Goal: Transaction & Acquisition: Purchase product/service

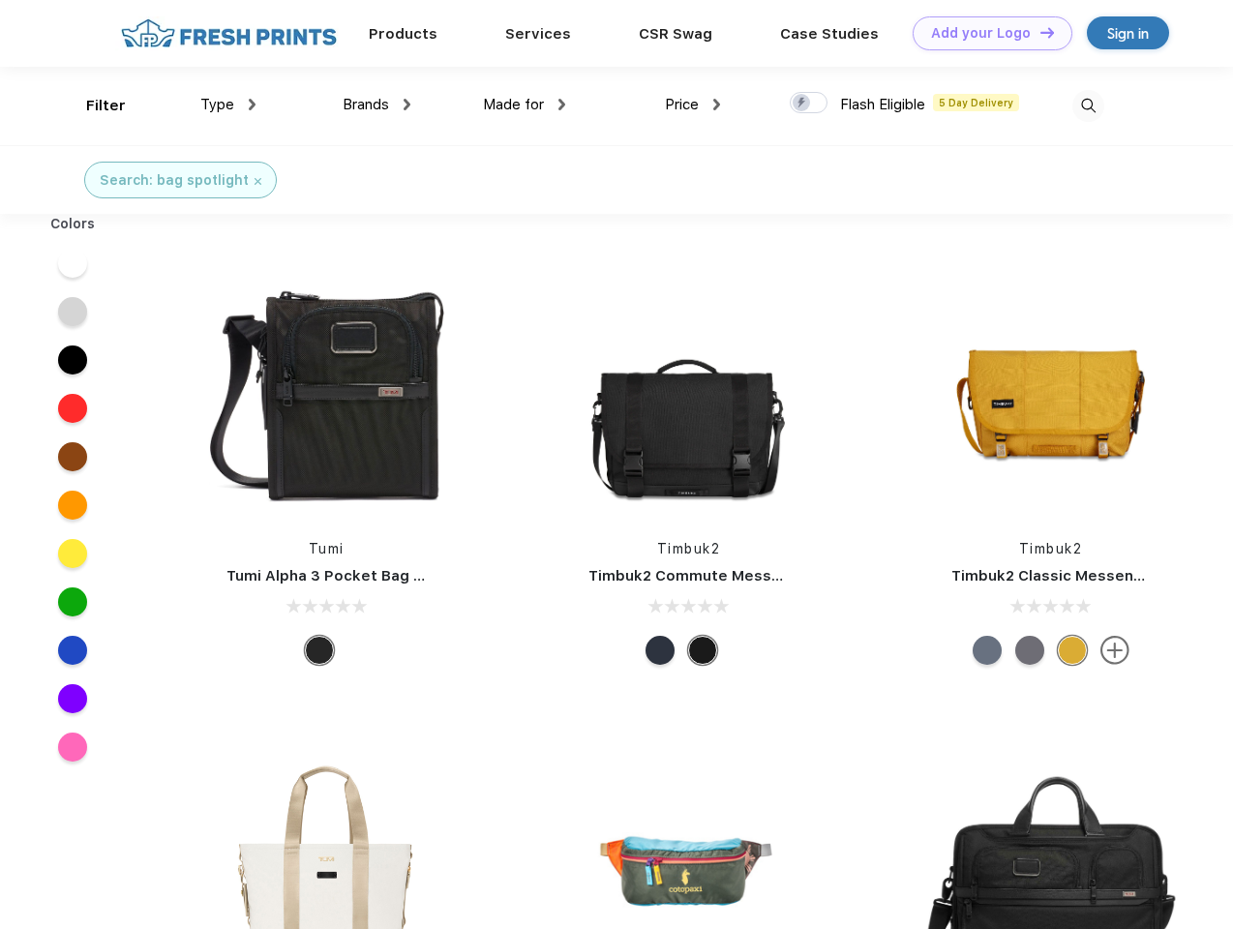
scroll to position [1, 0]
click at [985, 33] on link "Add your Logo Design Tool" at bounding box center [992, 33] width 160 height 34
click at [0, 0] on div "Design Tool" at bounding box center [0, 0] width 0 height 0
click at [1038, 32] on link "Add your Logo Design Tool" at bounding box center [992, 33] width 160 height 34
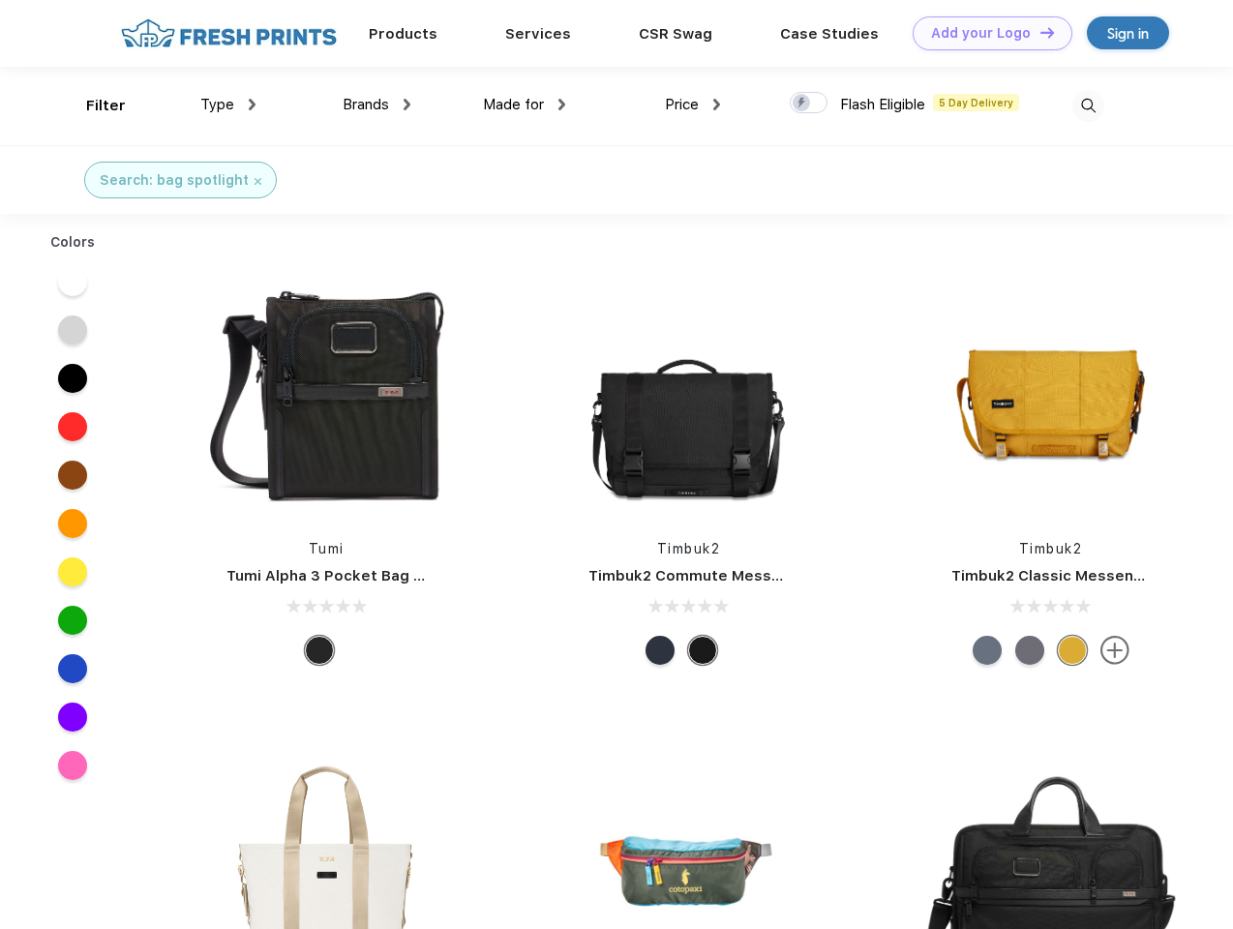
click at [93, 105] on div "Filter" at bounding box center [106, 106] width 40 height 22
click at [228, 104] on span "Type" at bounding box center [217, 104] width 34 height 17
click at [376, 104] on span "Brands" at bounding box center [365, 104] width 46 height 17
click at [524, 104] on span "Made for" at bounding box center [513, 104] width 61 height 17
click at [693, 104] on span "Price" at bounding box center [682, 104] width 34 height 17
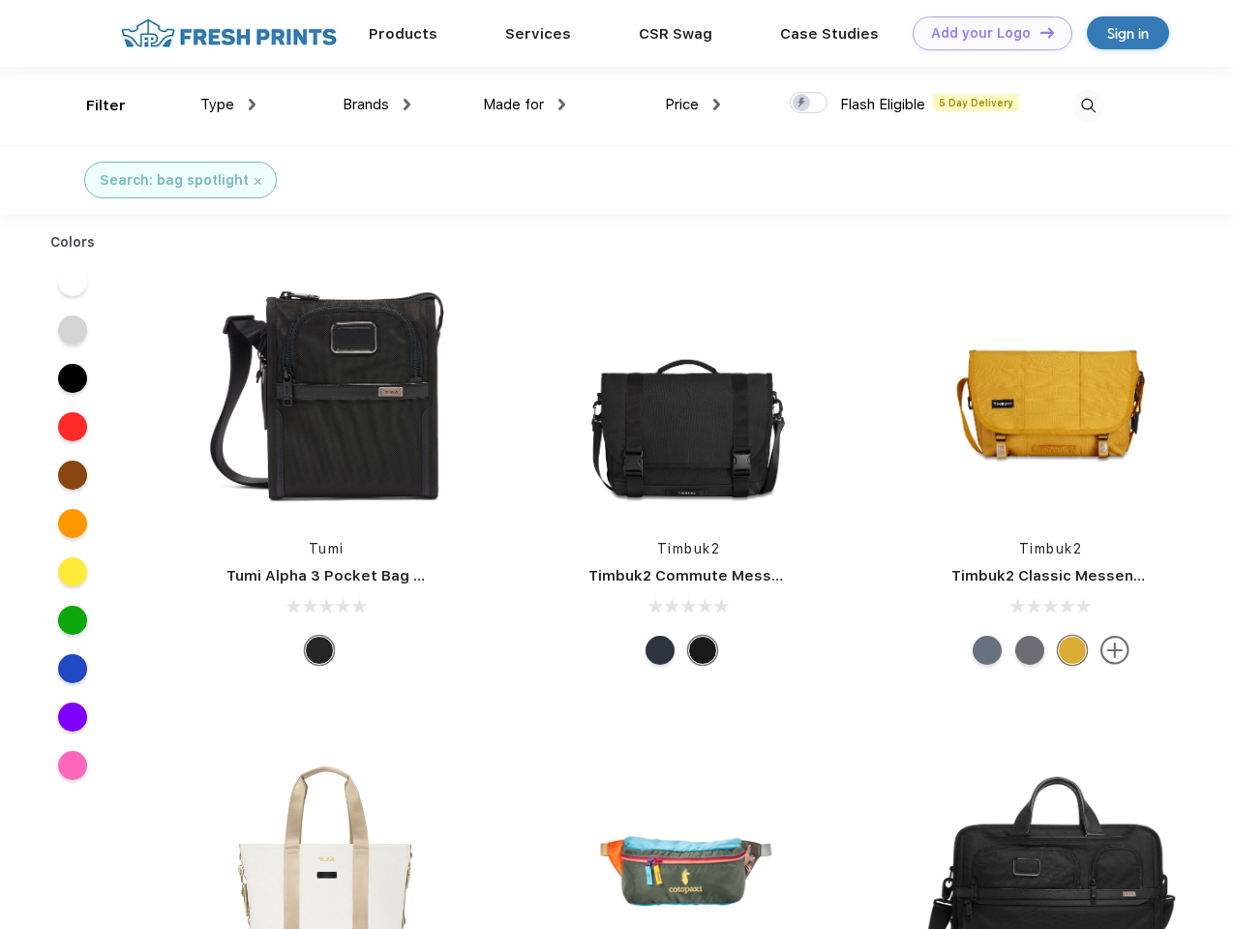
click at [809, 104] on div at bounding box center [808, 102] width 38 height 21
click at [802, 104] on input "checkbox" at bounding box center [795, 97] width 13 height 13
click at [1087, 105] on img at bounding box center [1088, 106] width 32 height 32
